Goal: Navigation & Orientation: Find specific page/section

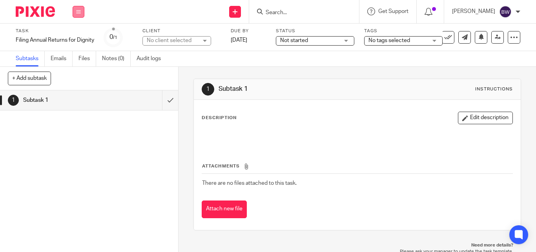
click at [77, 12] on icon at bounding box center [78, 11] width 5 height 5
click at [78, 67] on li "Team" at bounding box center [78, 71] width 21 height 11
click at [75, 68] on li "Team" at bounding box center [78, 71] width 21 height 11
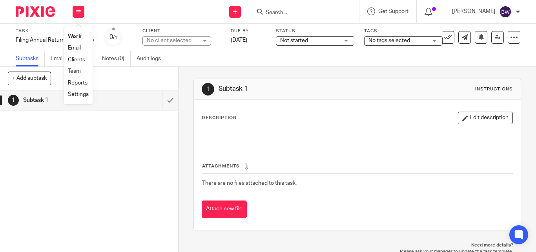
click at [75, 68] on li "Team" at bounding box center [78, 71] width 21 height 11
click at [115, 77] on div "+ Add subtask Cancel + Add" at bounding box center [89, 79] width 178 height 24
click at [79, 9] on icon at bounding box center [78, 11] width 5 height 5
click at [73, 66] on li "Team" at bounding box center [78, 71] width 21 height 11
drag, startPoint x: 0, startPoint y: 0, endPoint x: 73, endPoint y: 71, distance: 101.8
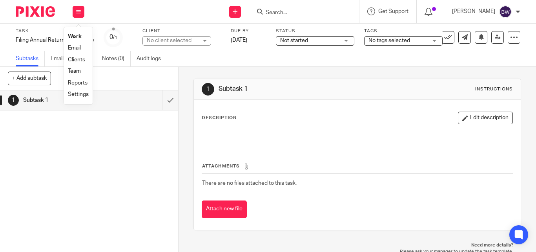
click at [73, 71] on link "Team" at bounding box center [74, 70] width 13 height 5
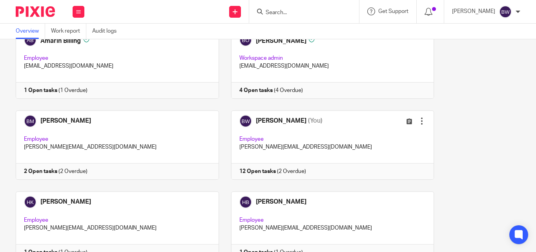
scroll to position [146, 0]
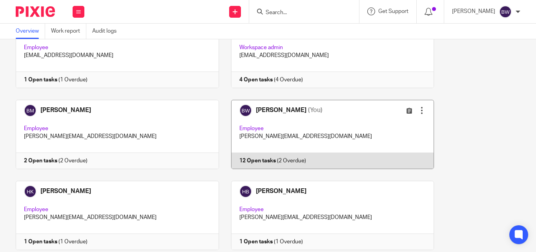
click at [328, 122] on link at bounding box center [326, 134] width 215 height 69
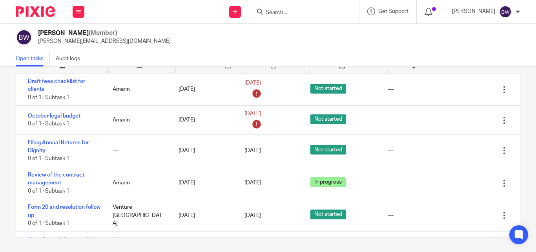
scroll to position [51, 0]
